Goal: Navigation & Orientation: Find specific page/section

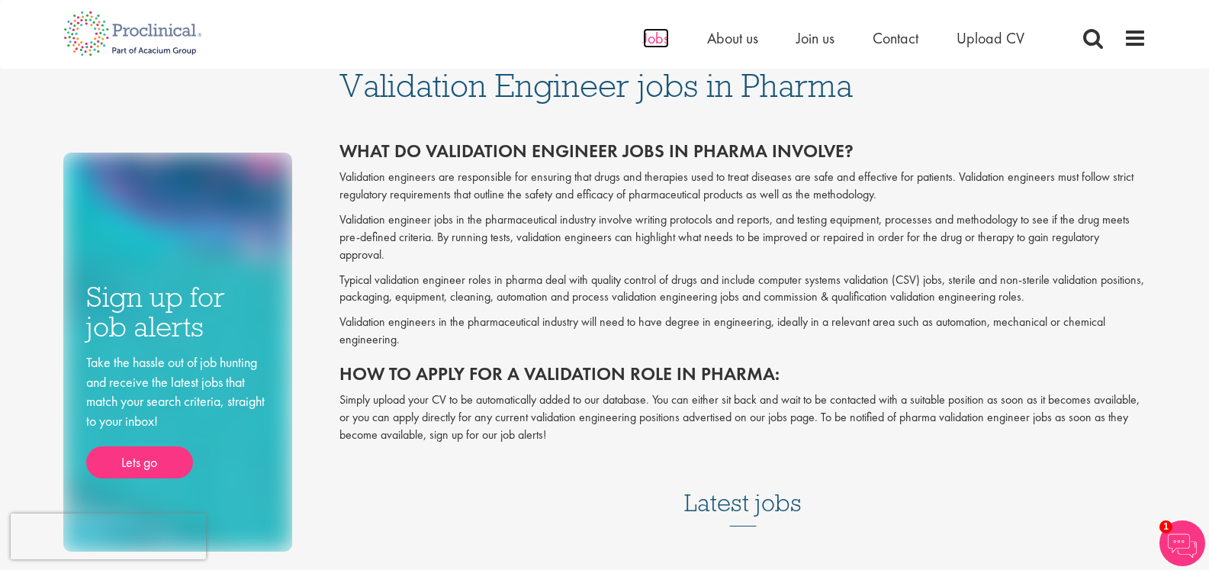
click at [665, 46] on span "Jobs" at bounding box center [656, 38] width 26 height 20
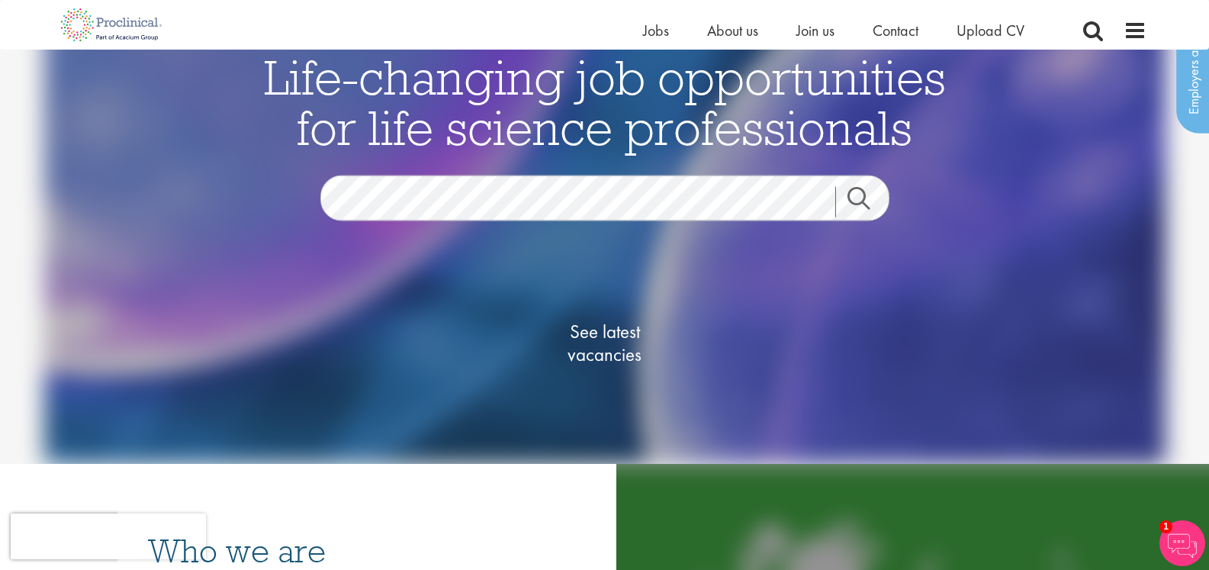
scroll to position [229, 0]
